Goal: Find specific page/section: Find specific page/section

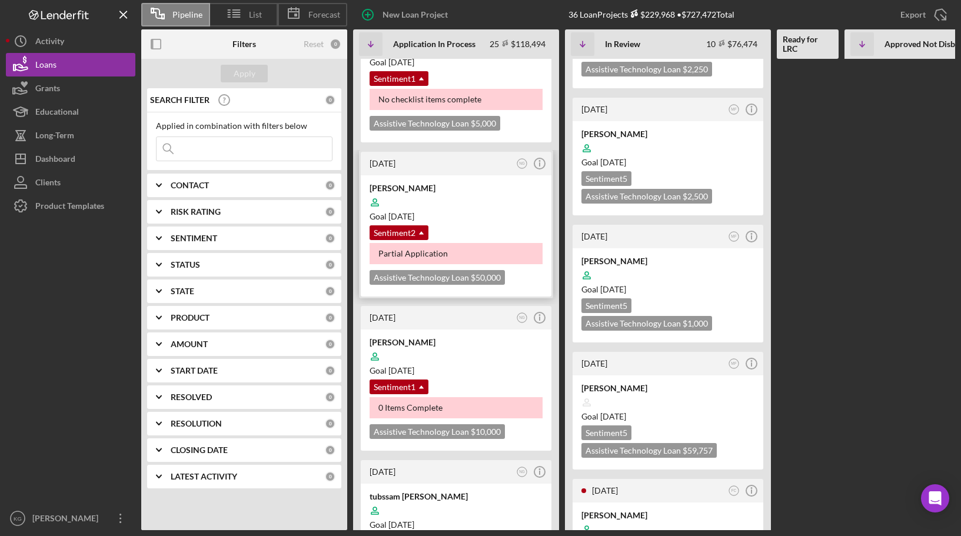
scroll to position [235, 0]
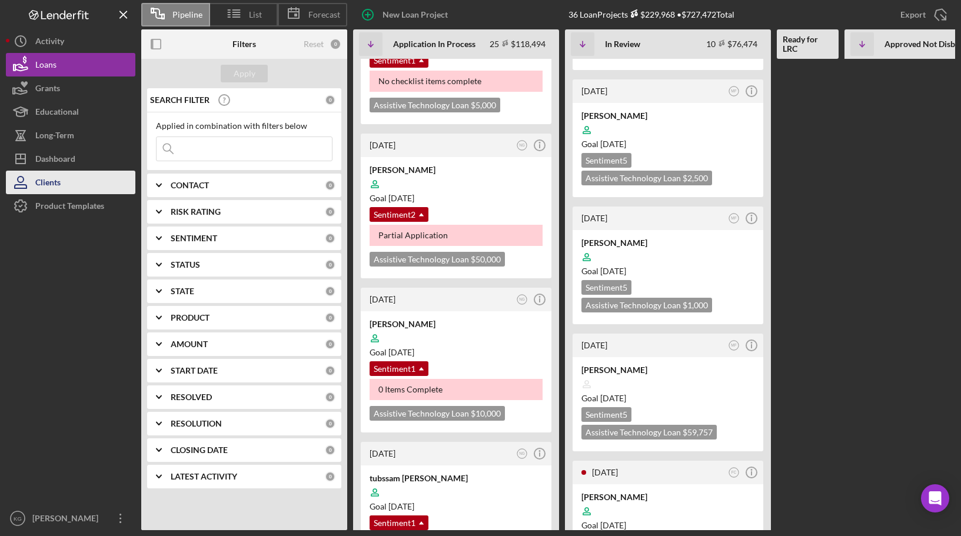
click at [44, 182] on div "Clients" at bounding box center [47, 184] width 25 height 26
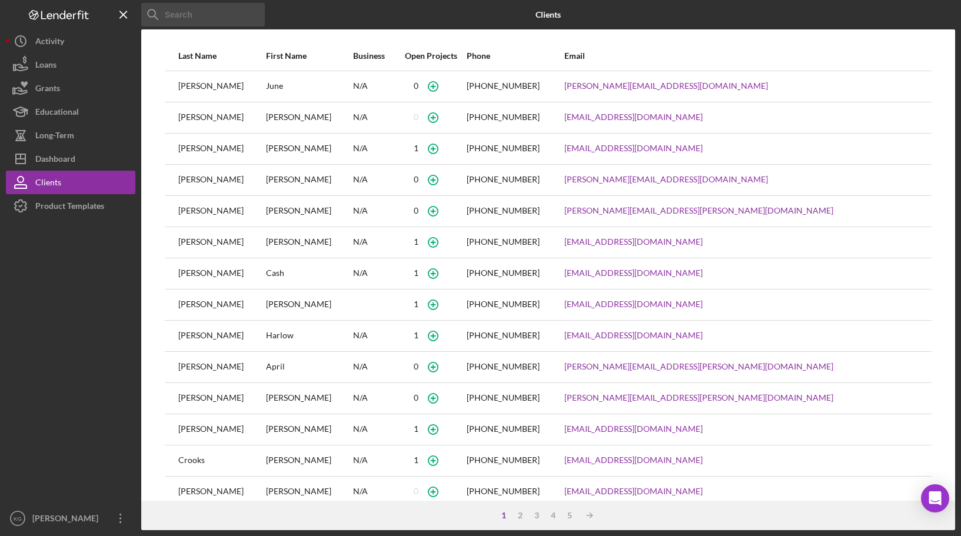
scroll to position [50, 0]
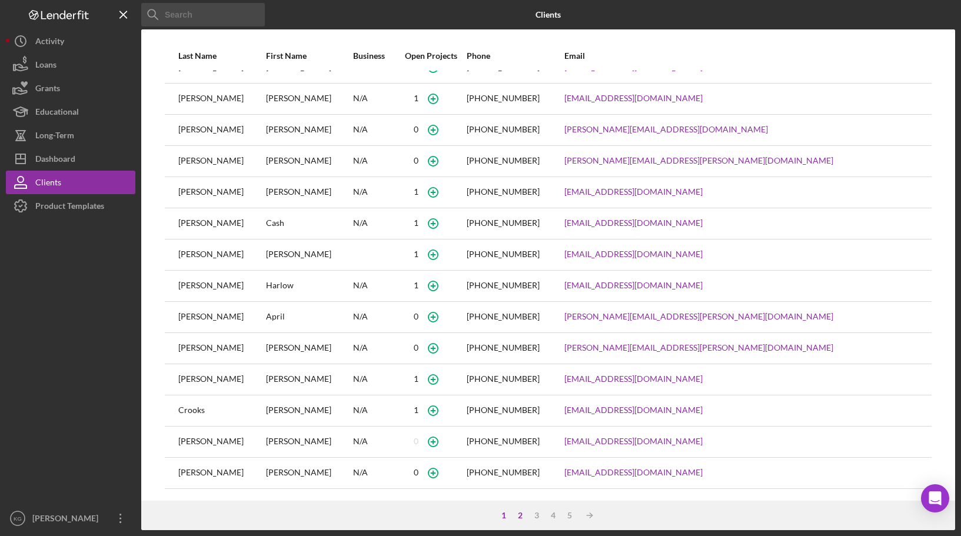
click at [520, 515] on div "2" at bounding box center [520, 515] width 16 height 9
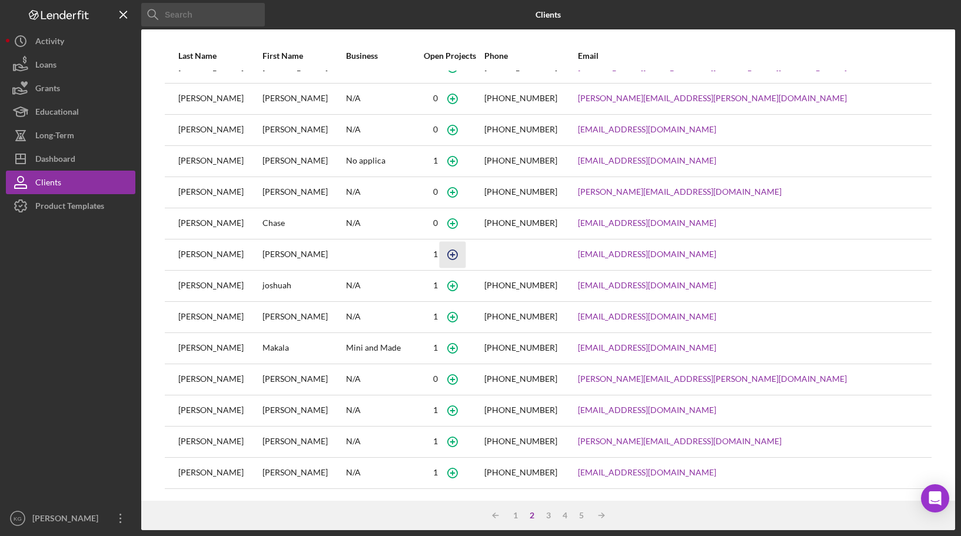
click at [466, 254] on icon "button" at bounding box center [452, 254] width 26 height 26
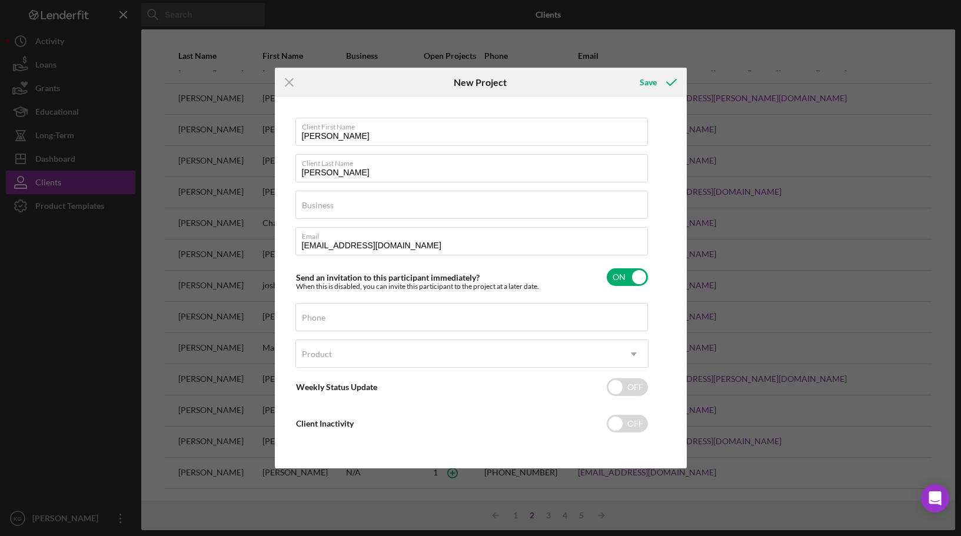
click at [41, 268] on div "Icon/Menu Close New Project Save Client First Name [PERSON_NAME] Client Last Na…" at bounding box center [480, 268] width 961 height 536
click at [291, 77] on icon "Icon/Menu Close" at bounding box center [289, 82] width 29 height 29
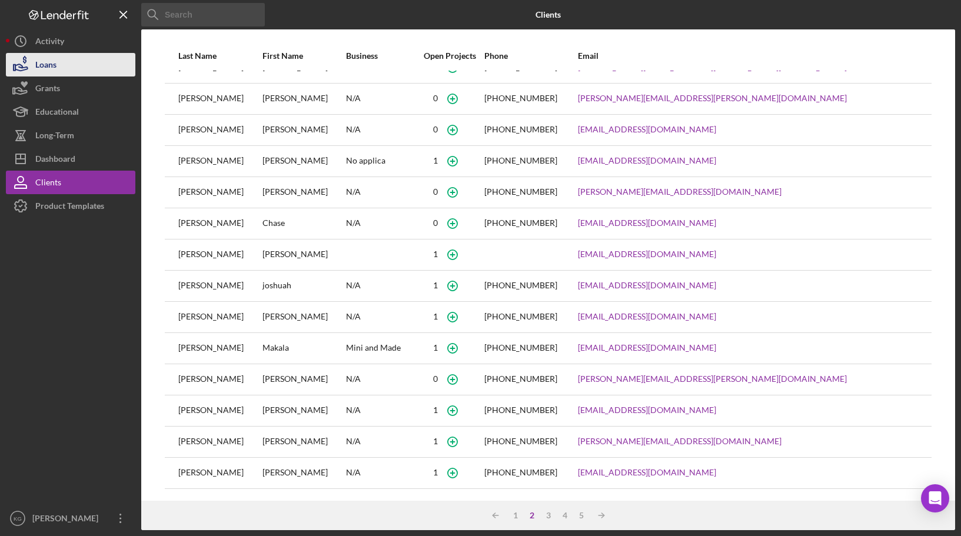
click at [52, 68] on div "Loans" at bounding box center [45, 66] width 21 height 26
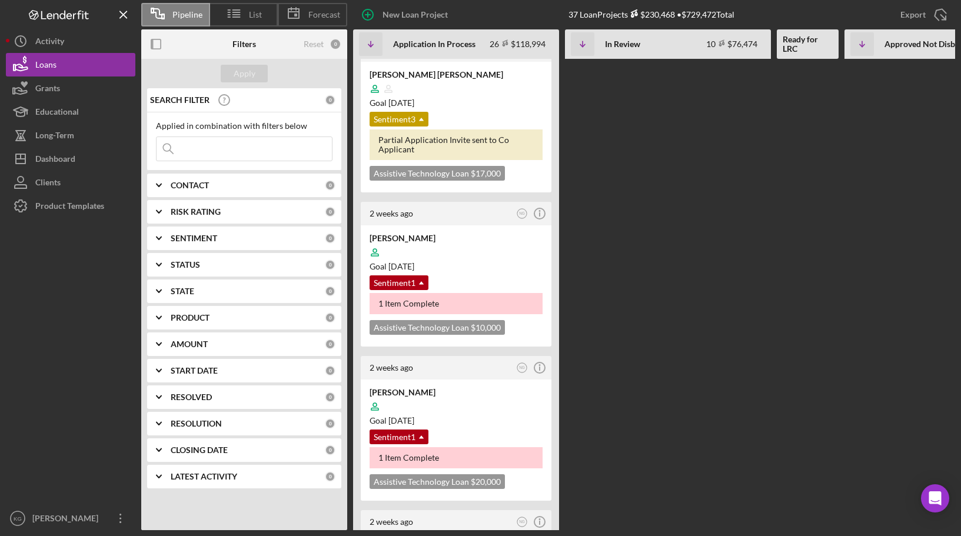
scroll to position [2123, 0]
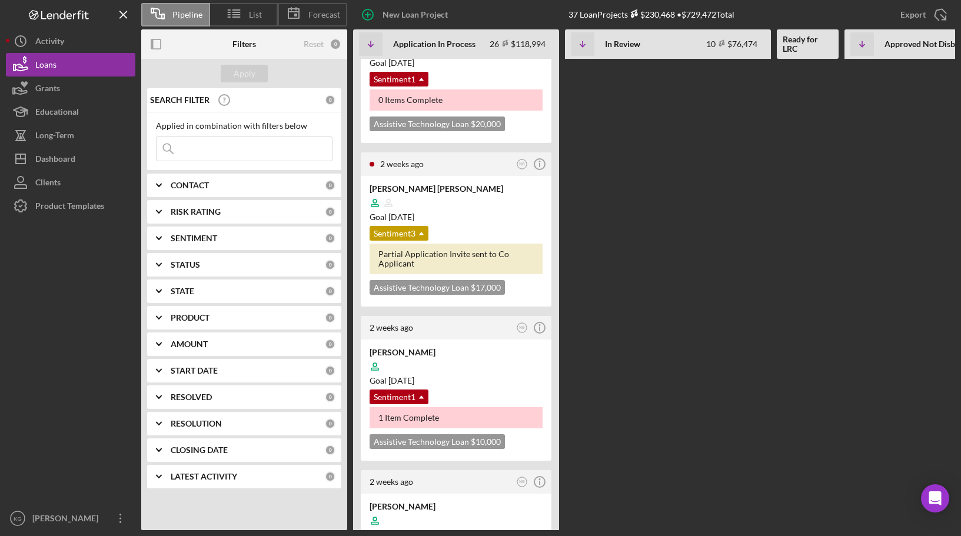
click at [245, 150] on input at bounding box center [244, 149] width 175 height 24
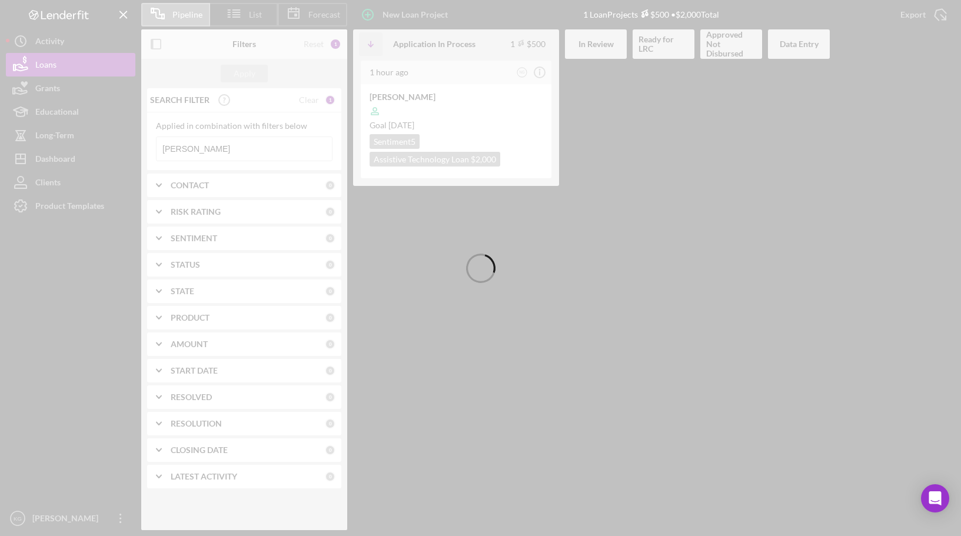
scroll to position [0, 0]
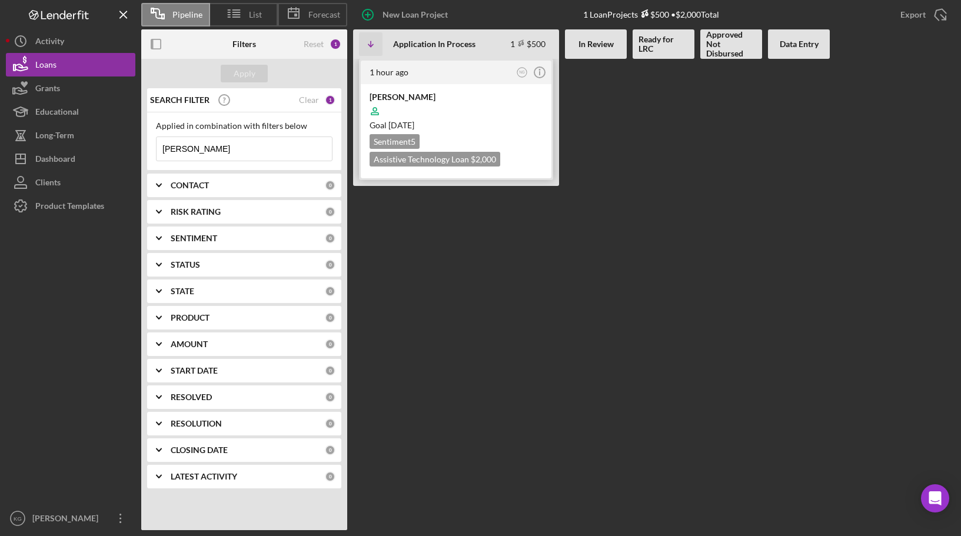
type input "[PERSON_NAME]"
click at [511, 125] on div "Goal [DATE]" at bounding box center [456, 126] width 173 height 12
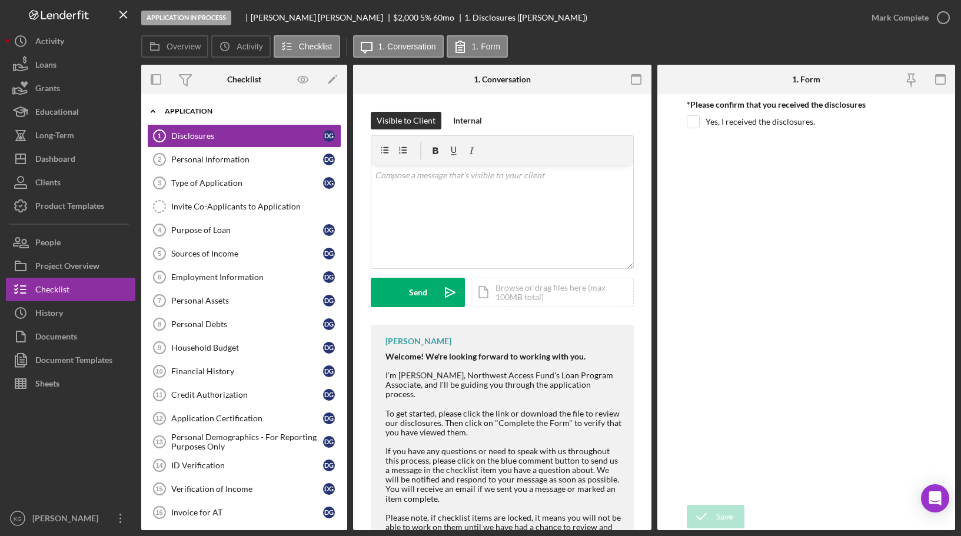
click at [208, 111] on div "Application" at bounding box center [249, 111] width 168 height 7
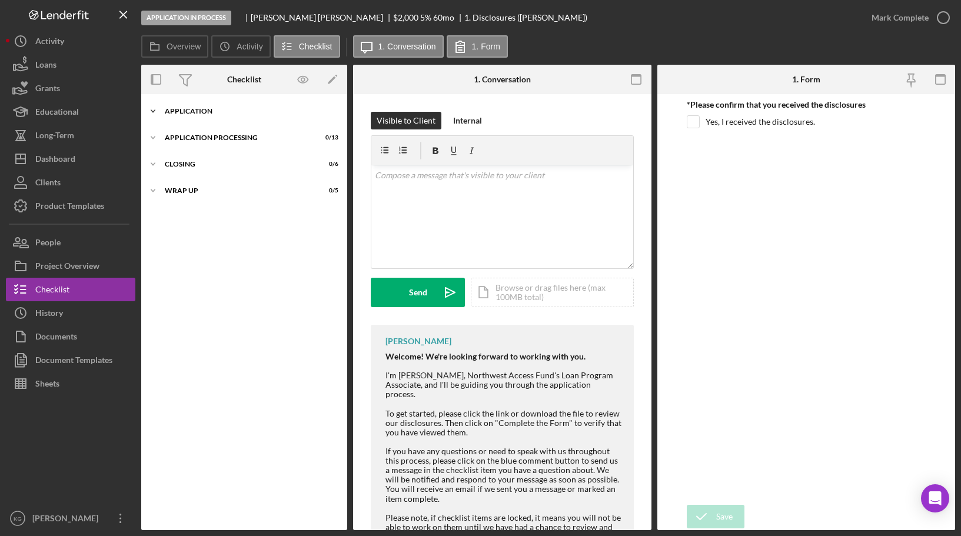
click at [208, 110] on div "Application" at bounding box center [249, 111] width 168 height 7
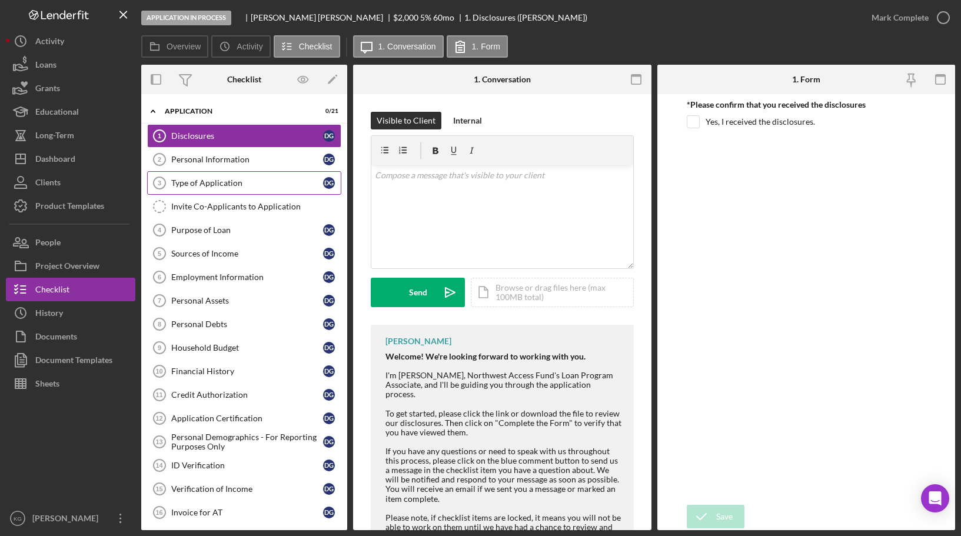
click at [211, 183] on div "Type of Application" at bounding box center [247, 182] width 152 height 9
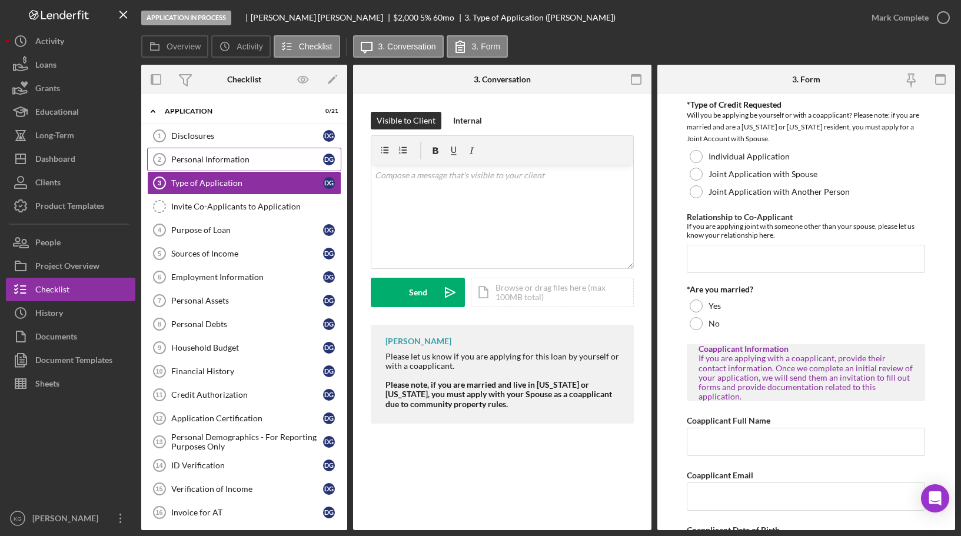
click at [210, 159] on div "Personal Information" at bounding box center [247, 159] width 152 height 9
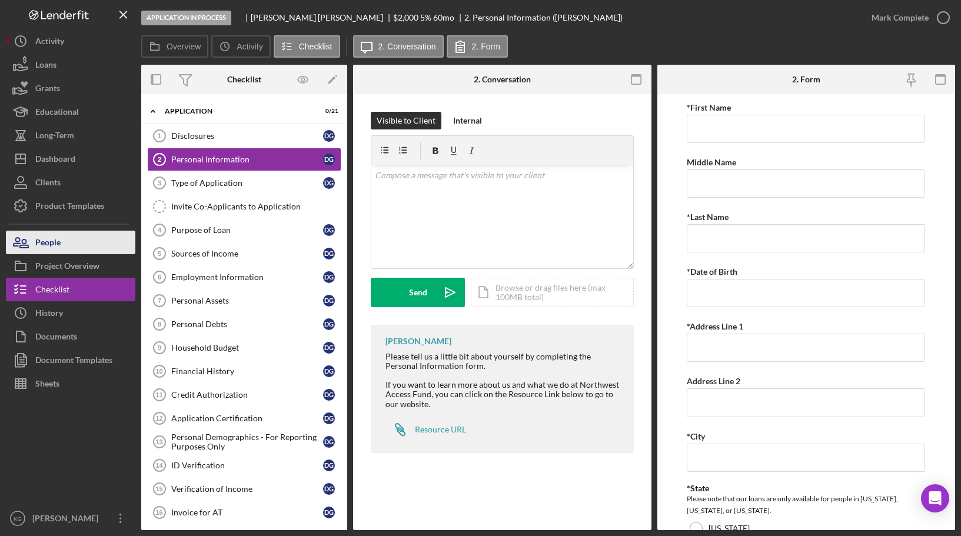
click at [50, 246] on div "People" at bounding box center [47, 244] width 25 height 26
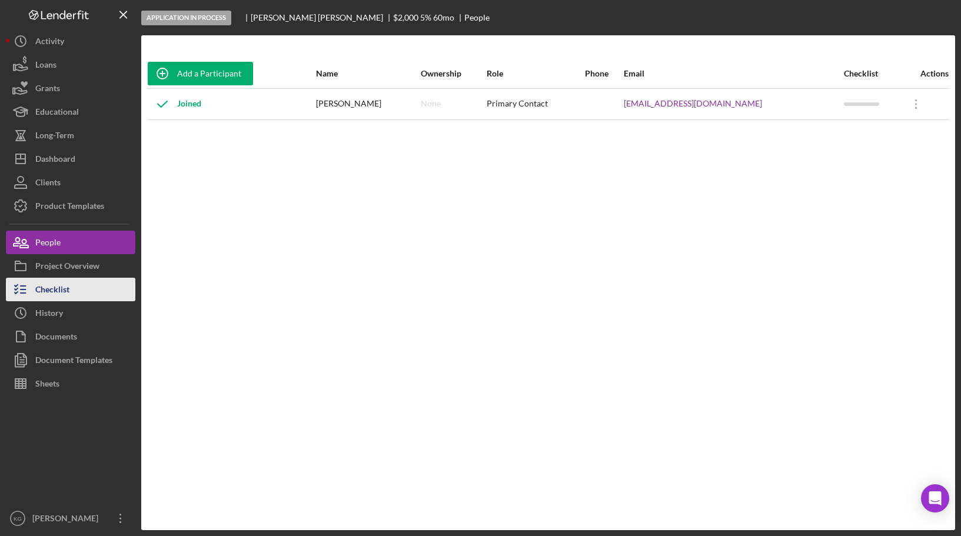
click at [62, 293] on div "Checklist" at bounding box center [52, 291] width 34 height 26
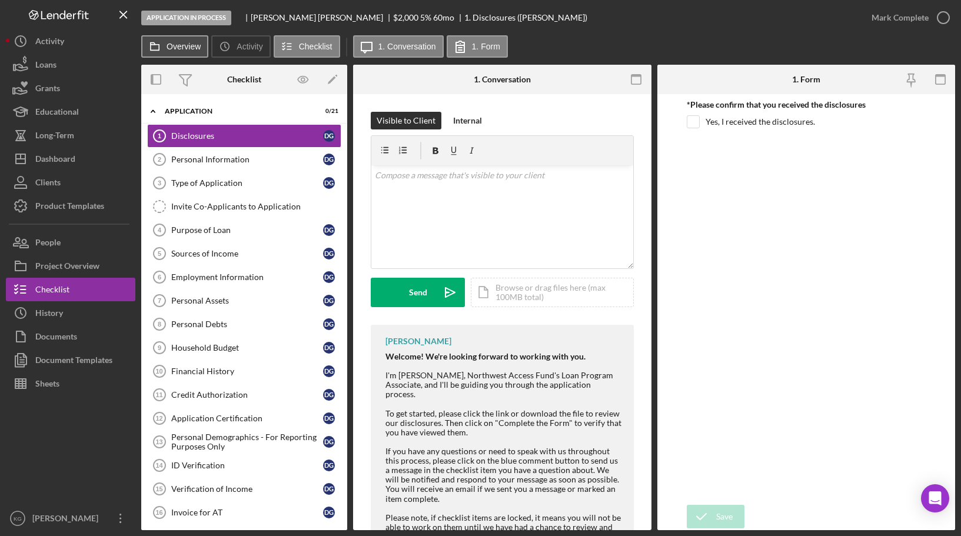
click at [168, 47] on label "Overview" at bounding box center [184, 46] width 34 height 9
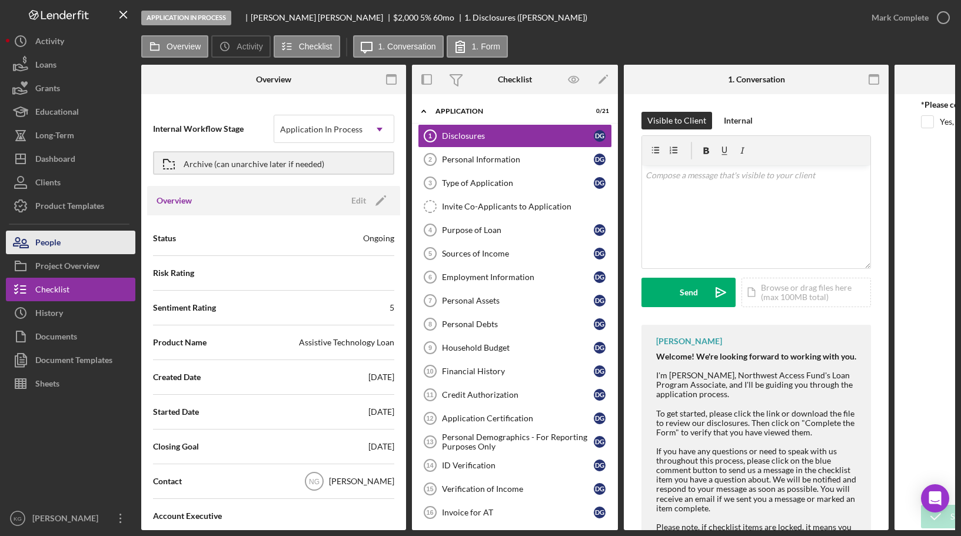
click at [48, 240] on div "People" at bounding box center [47, 244] width 25 height 26
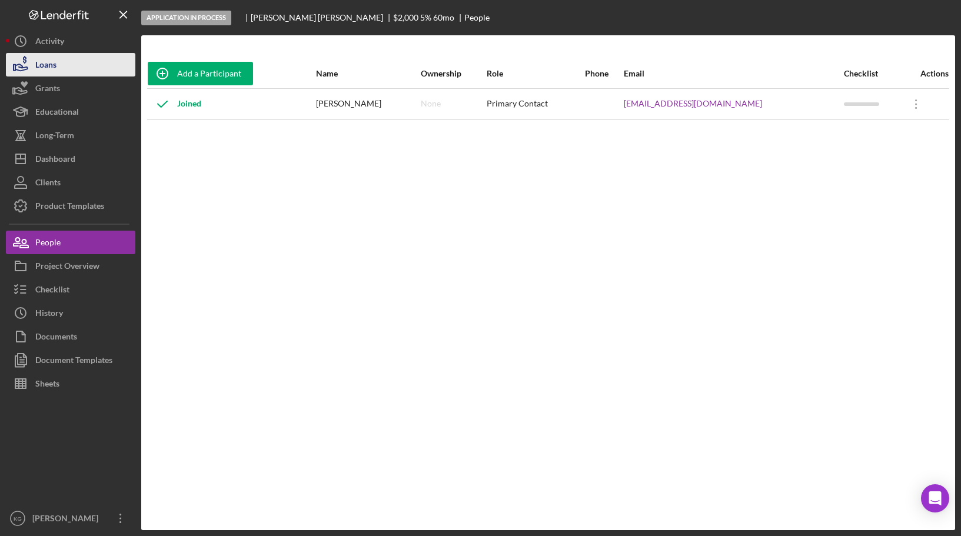
click at [52, 63] on div "Loans" at bounding box center [45, 66] width 21 height 26
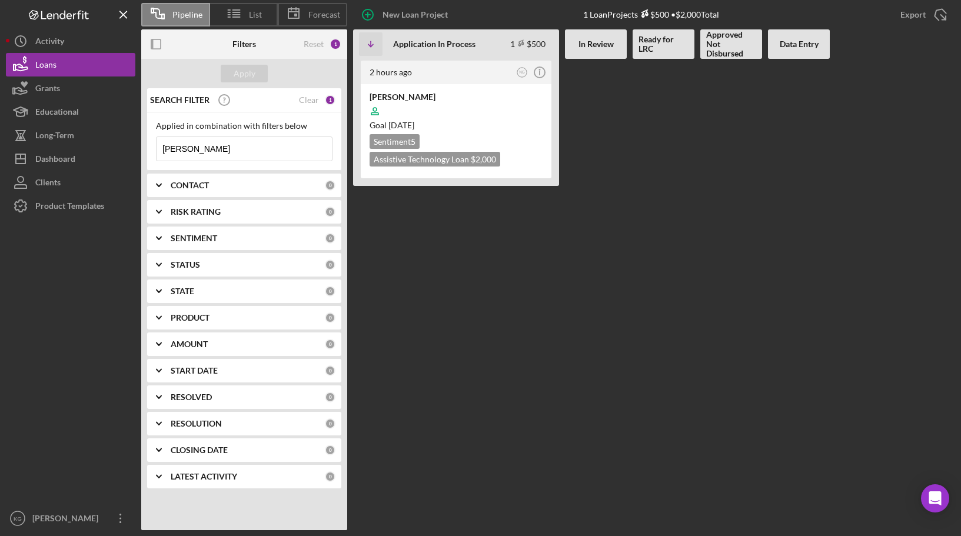
click at [244, 144] on input "[PERSON_NAME]" at bounding box center [244, 149] width 175 height 24
type input "g"
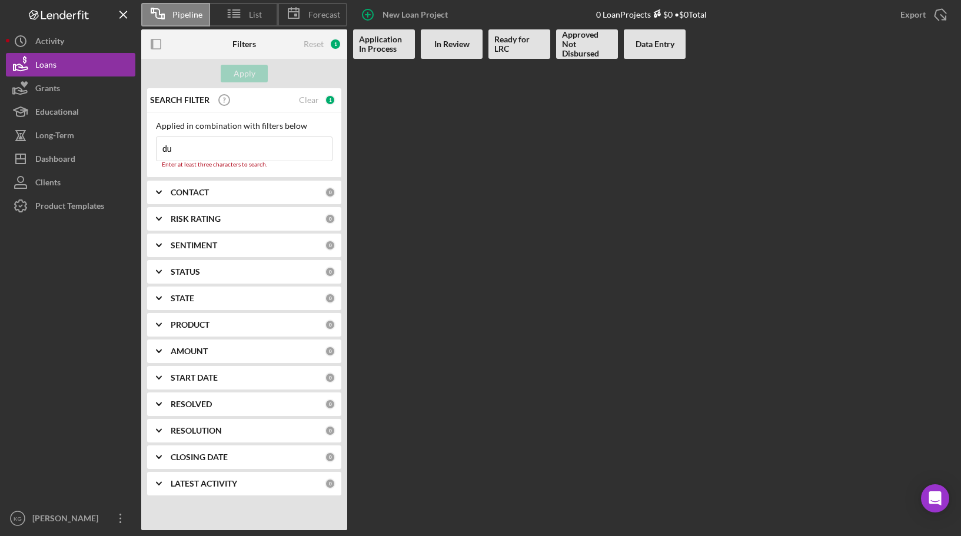
type input "d"
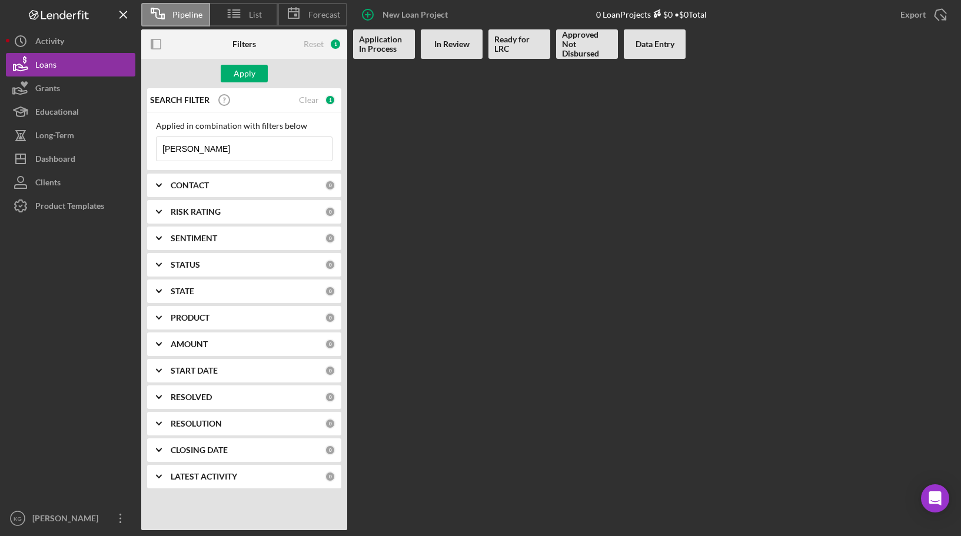
click at [244, 144] on input "[PERSON_NAME]" at bounding box center [244, 149] width 175 height 24
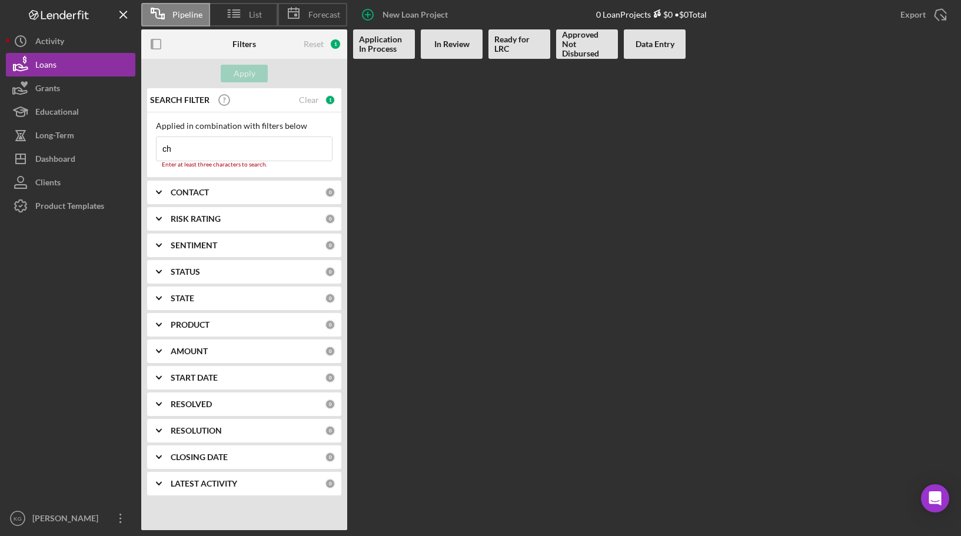
type input "c"
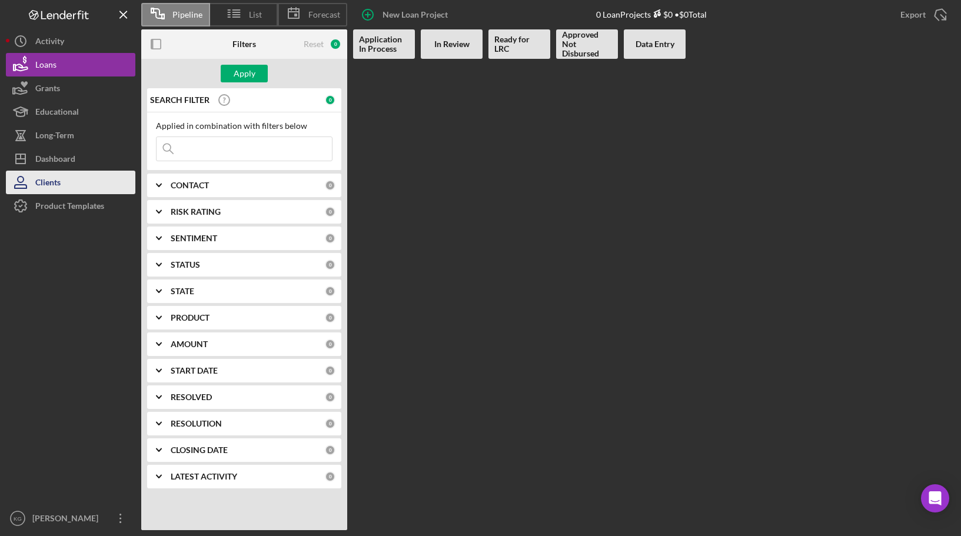
click at [62, 184] on button "Clients" at bounding box center [71, 183] width 130 height 24
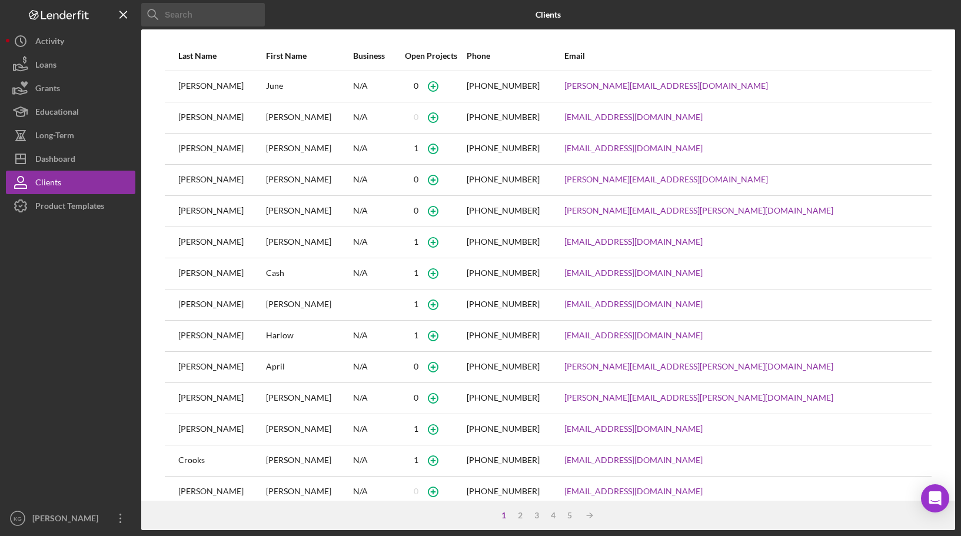
scroll to position [50, 0]
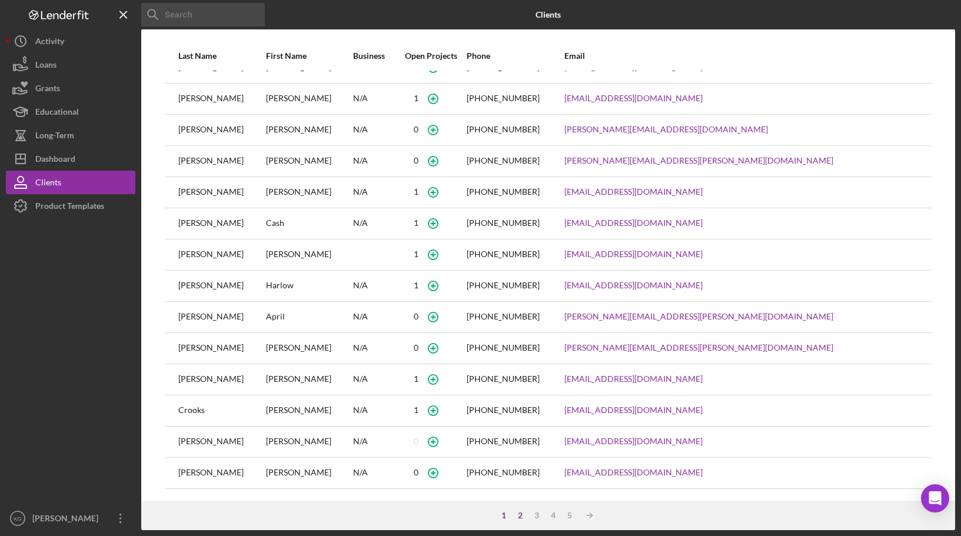
click at [520, 515] on div "2" at bounding box center [520, 515] width 16 height 9
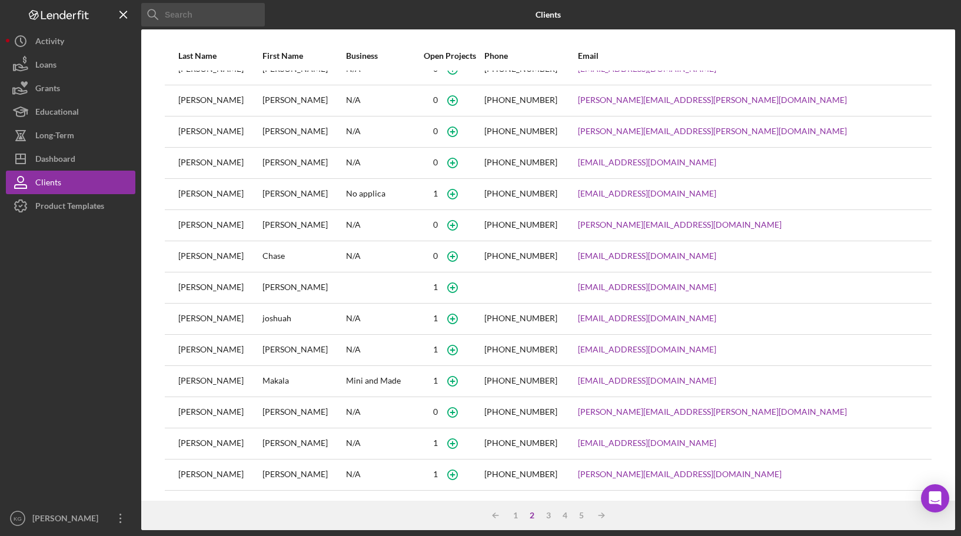
scroll to position [0, 0]
